Goal: Navigation & Orientation: Find specific page/section

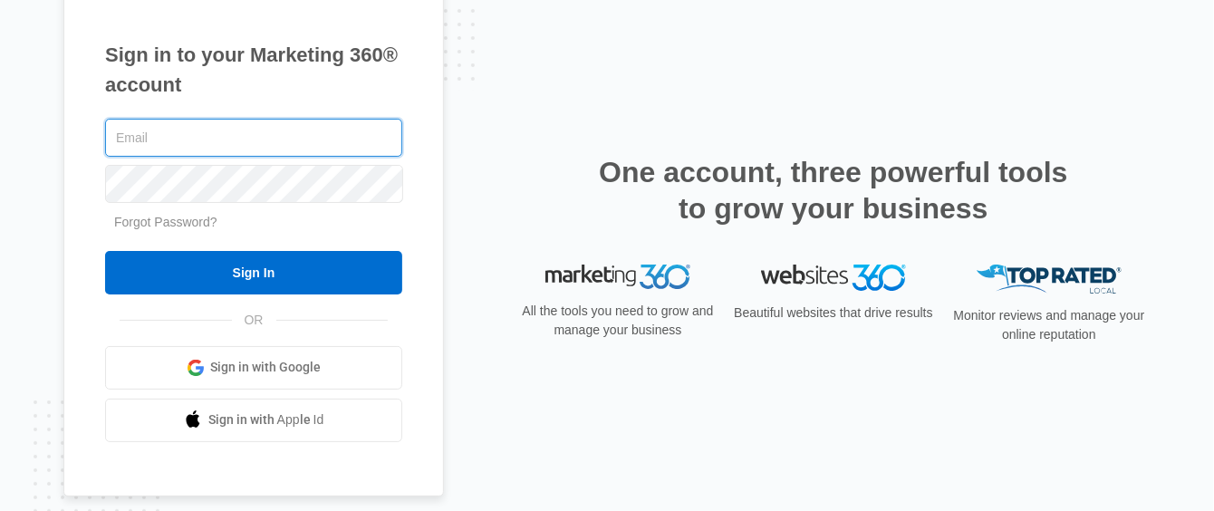
type input "[EMAIL_ADDRESS][DOMAIN_NAME]"
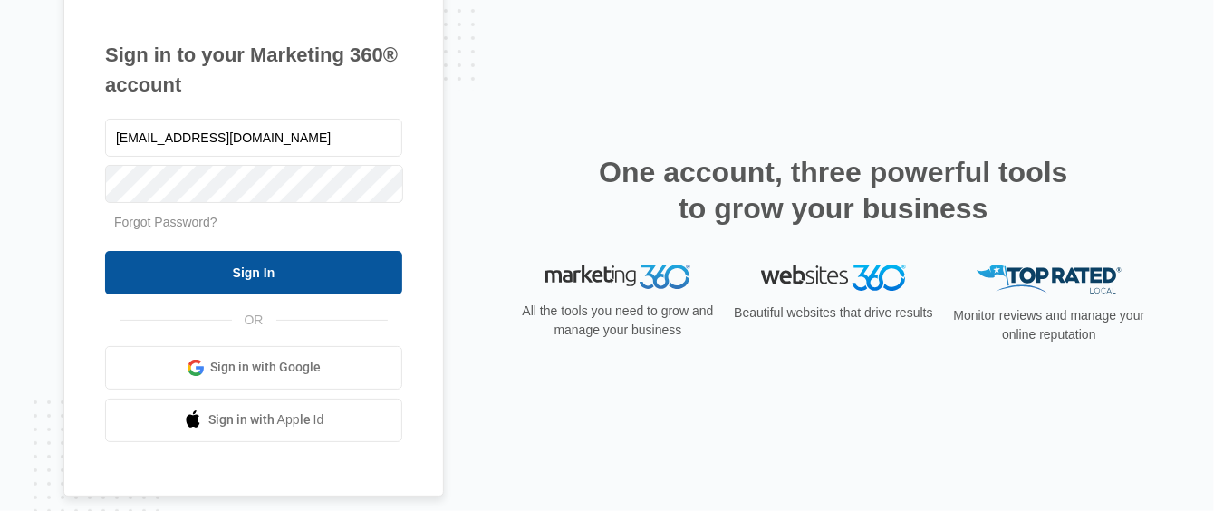
click at [246, 277] on input "Sign In" at bounding box center [253, 272] width 297 height 43
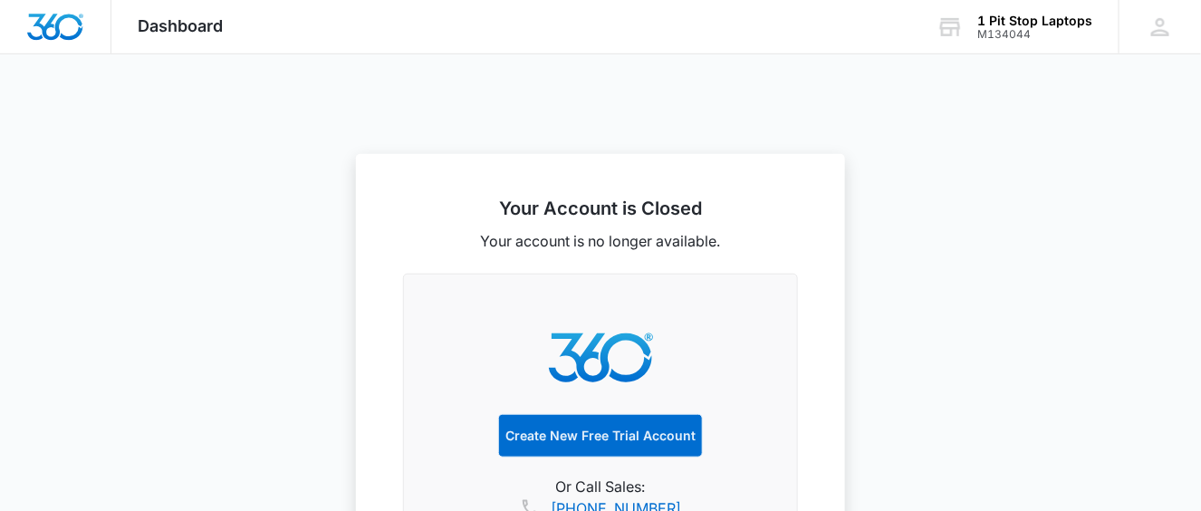
scroll to position [411, 0]
click at [158, 26] on span "Dashboard" at bounding box center [181, 25] width 85 height 19
click at [190, 30] on span "Dashboard" at bounding box center [181, 25] width 85 height 19
click at [1007, 25] on div "1 Pit Stop Laptops" at bounding box center [1035, 21] width 115 height 14
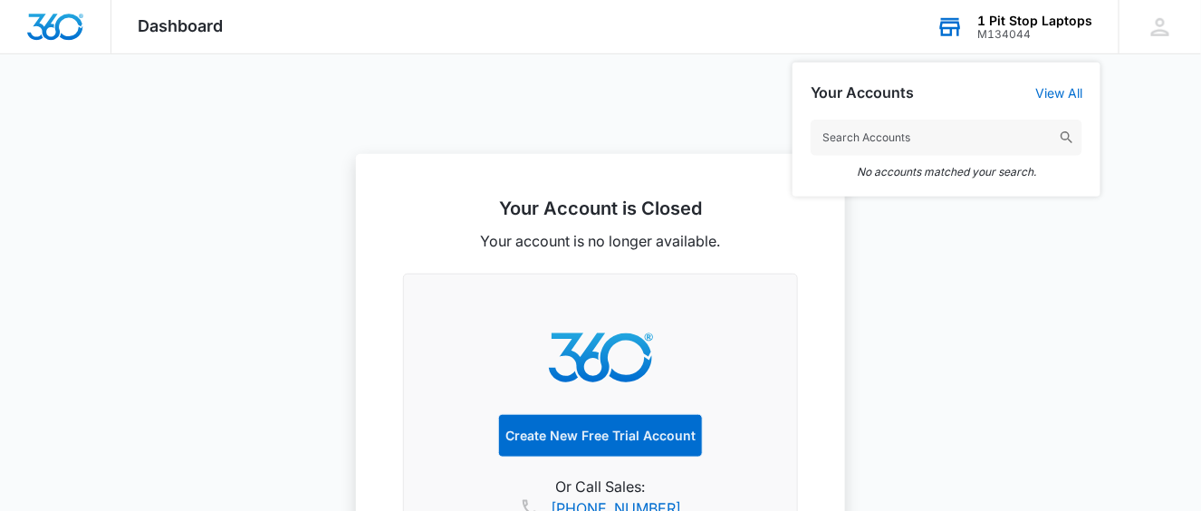
click at [964, 31] on icon at bounding box center [950, 27] width 27 height 27
click at [963, 134] on input "text" at bounding box center [947, 138] width 272 height 36
click at [876, 134] on input "text" at bounding box center [947, 138] width 272 height 36
click at [1070, 91] on link "View All" at bounding box center [1059, 92] width 47 height 15
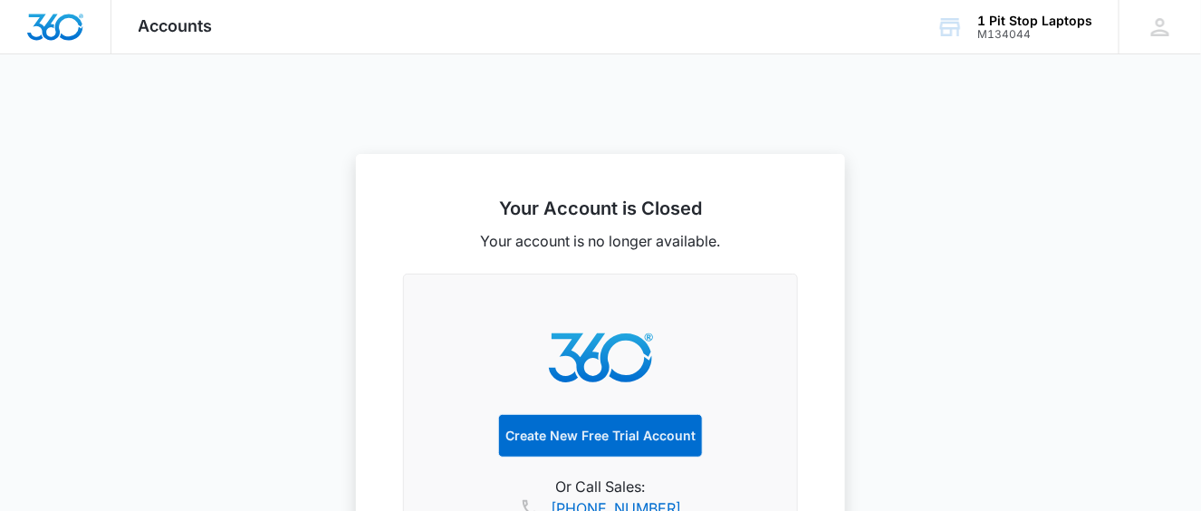
click at [69, 31] on img "Dashboard" at bounding box center [55, 27] width 58 height 27
click at [223, 28] on span "Dashboard" at bounding box center [181, 25] width 85 height 19
click at [628, 305] on div "Create New Free Trial Account Or Call Sales: (833) 207-3633" at bounding box center [600, 414] width 395 height 281
